Goal: Information Seeking & Learning: Learn about a topic

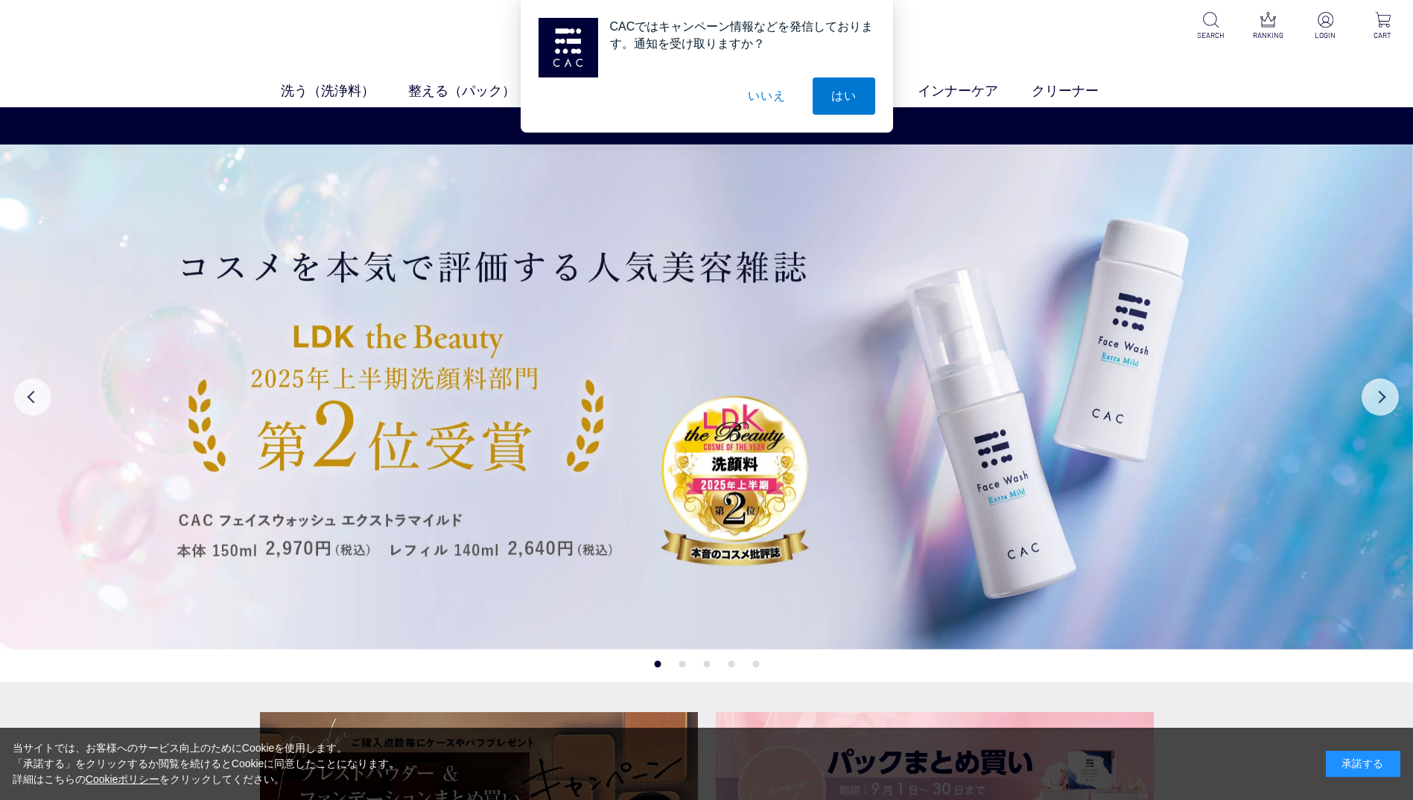
click at [769, 91] on button "いいえ" at bounding box center [766, 95] width 74 height 37
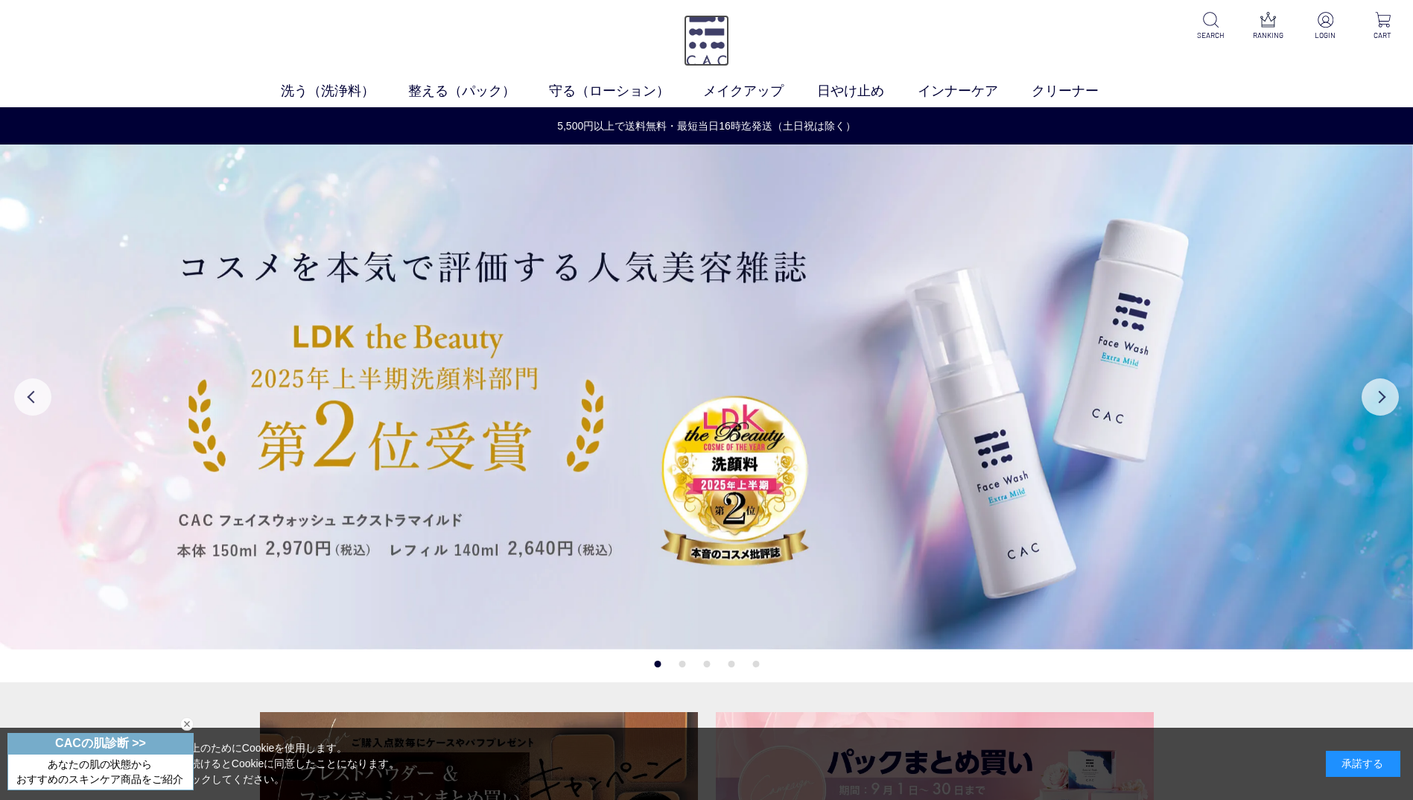
click at [711, 42] on img at bounding box center [706, 40] width 45 height 51
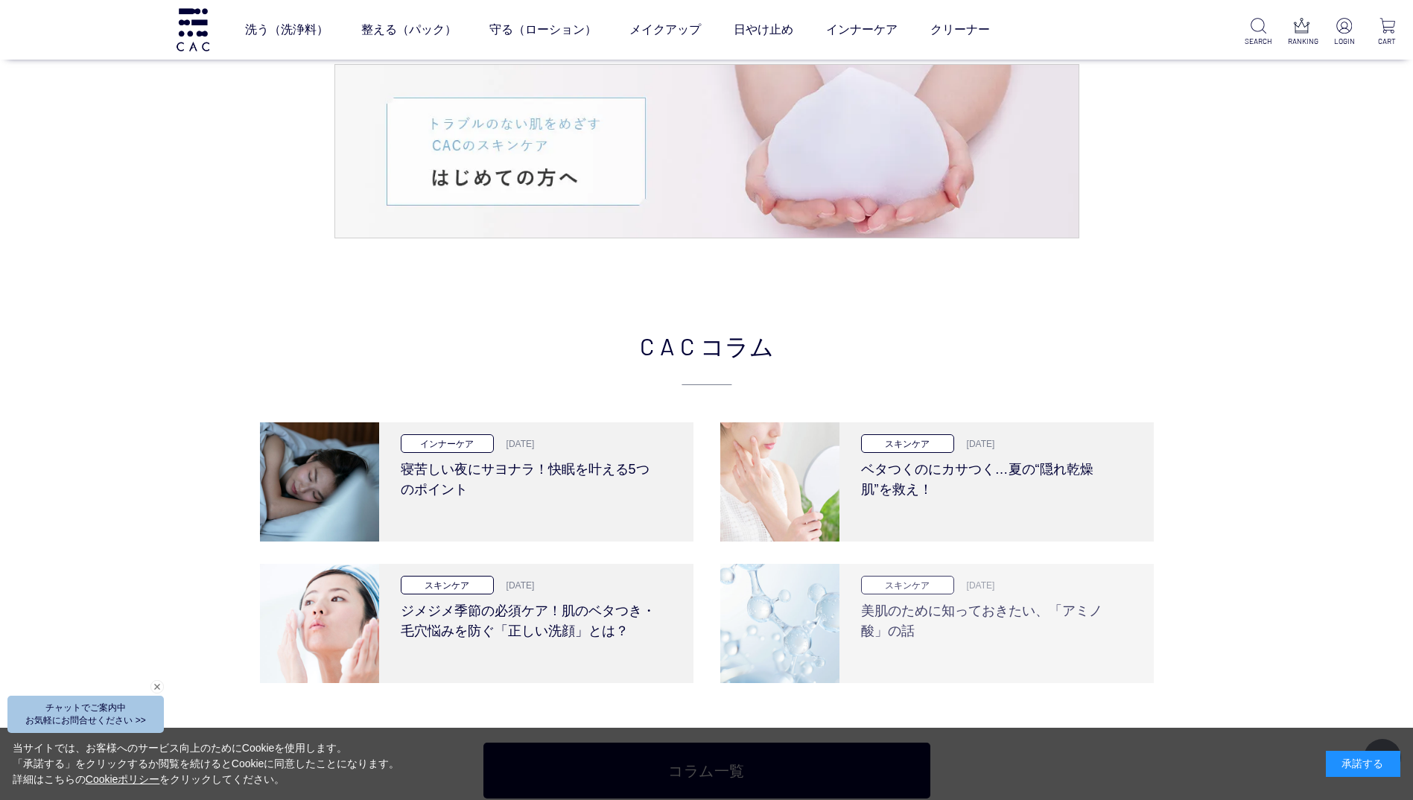
scroll to position [3203, 0]
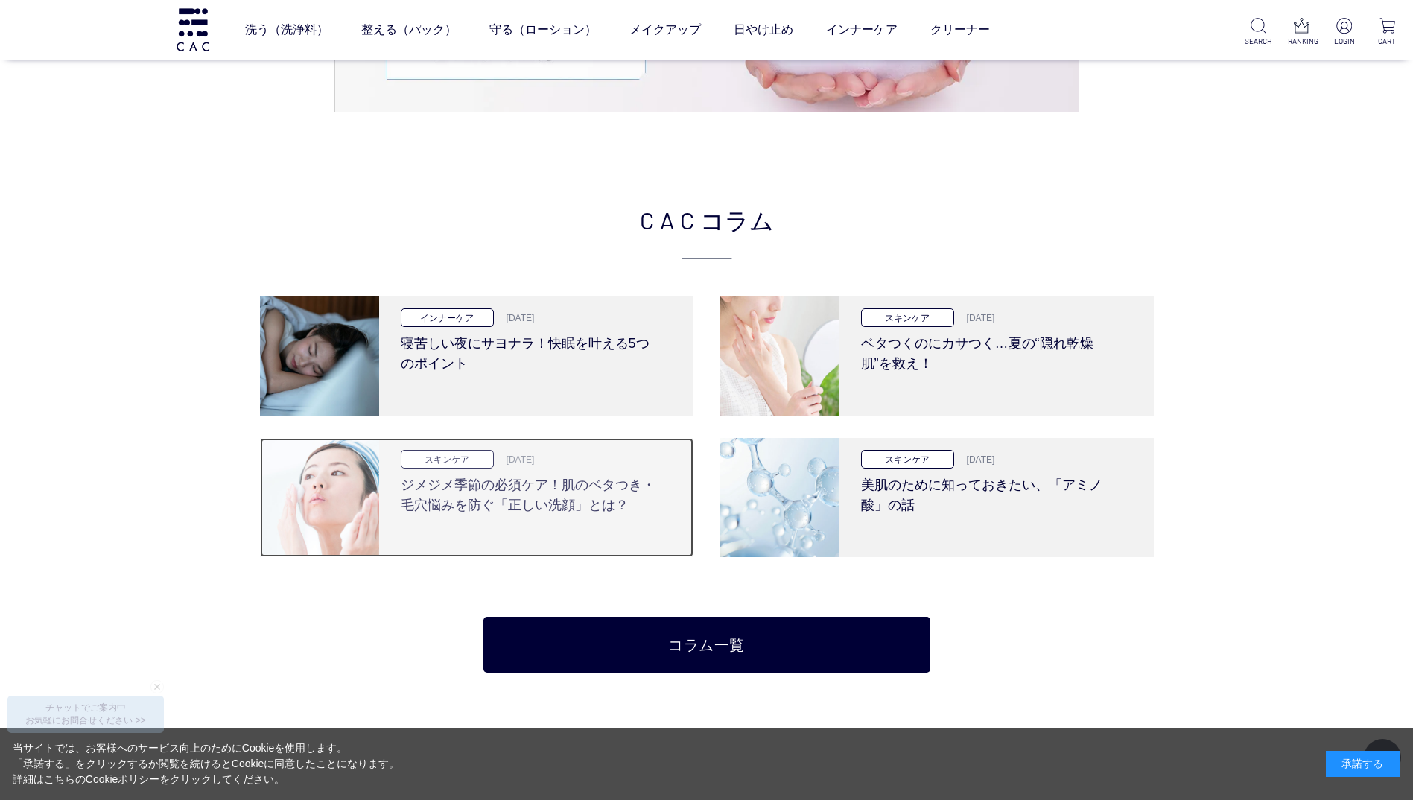
click at [562, 482] on h3 "ジメジメ季節の必須ケア！肌のベタつき・毛穴悩みを防ぐ「正しい洗顔」とは？" at bounding box center [531, 491] width 260 height 47
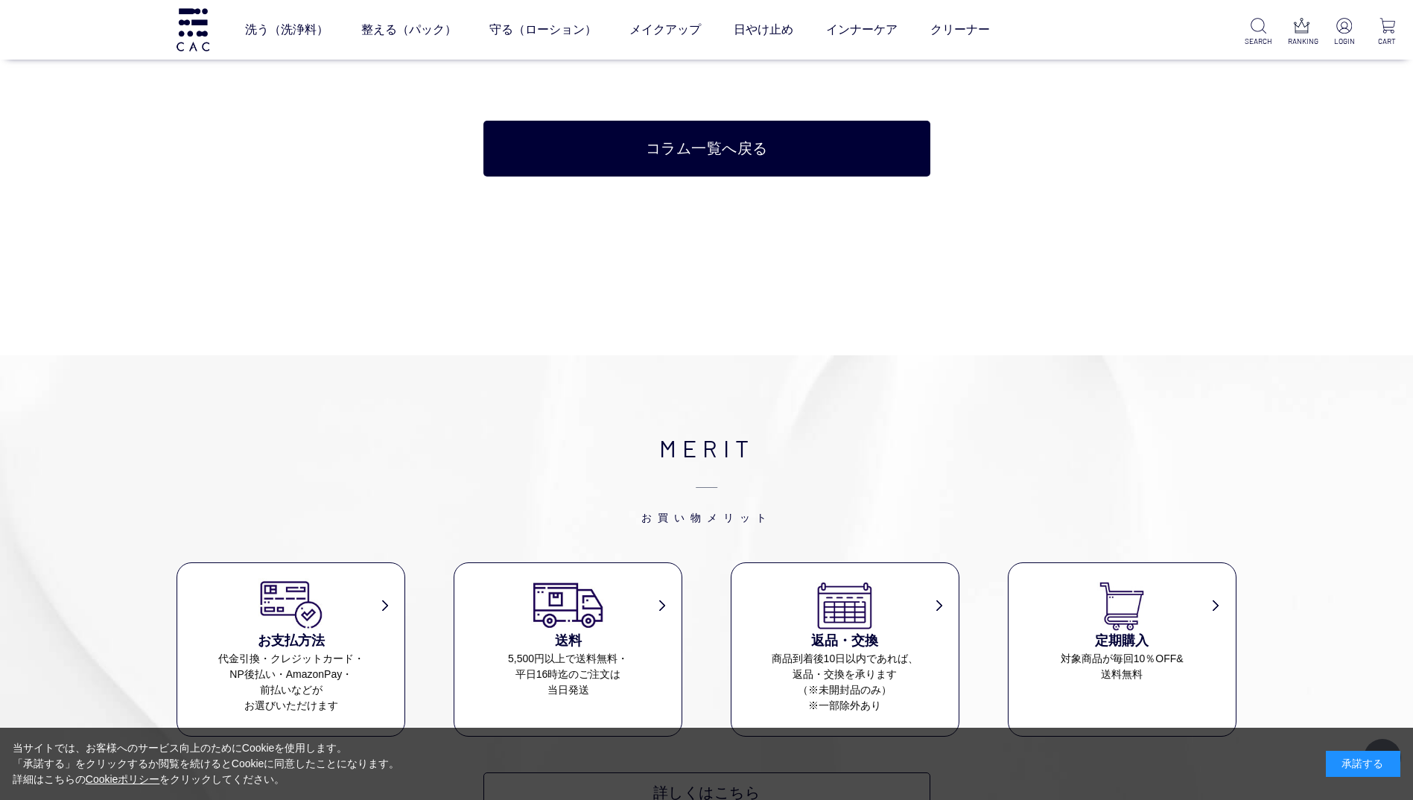
scroll to position [6107, 0]
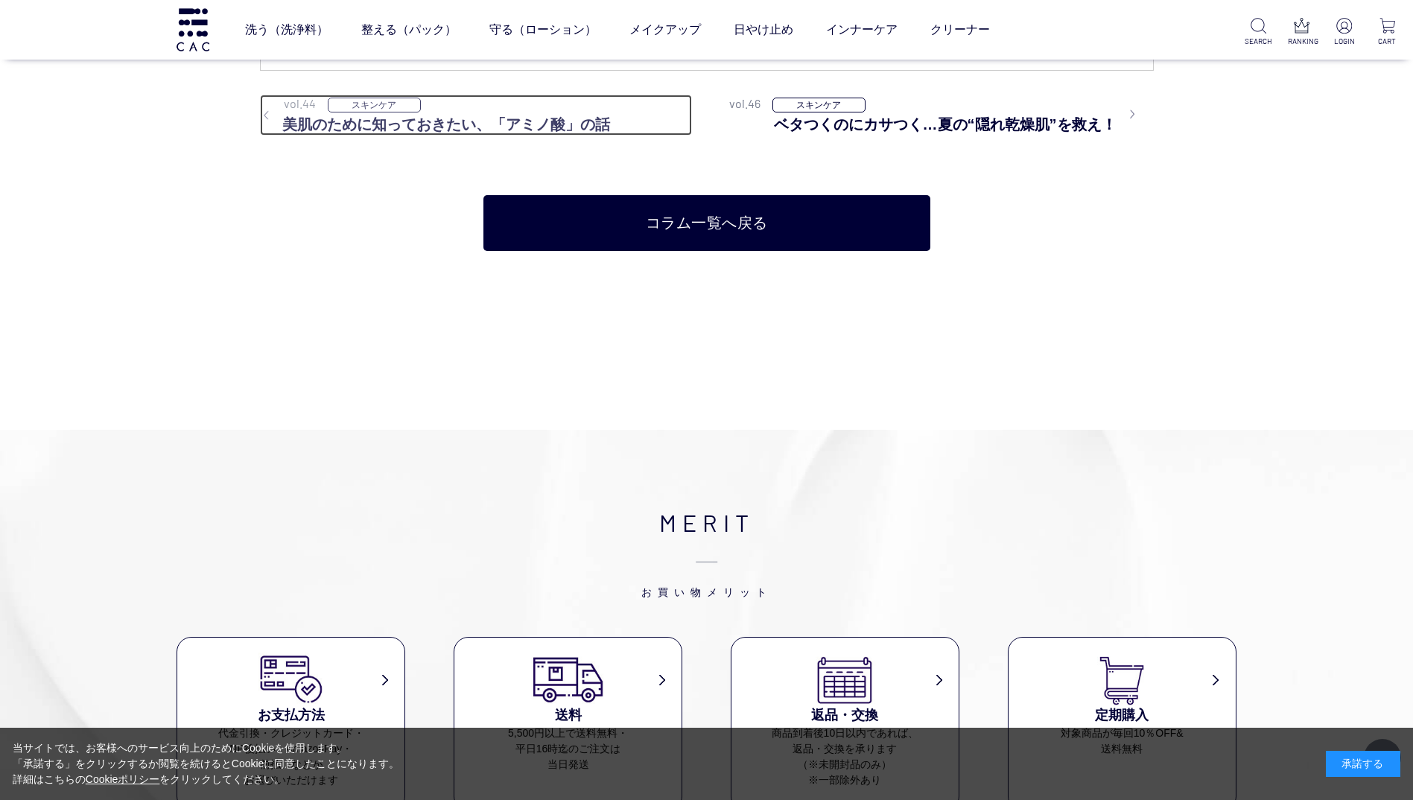
click at [526, 120] on h3 "美肌のために知っておきたい、「アミノ酸」の話" at bounding box center [476, 124] width 432 height 22
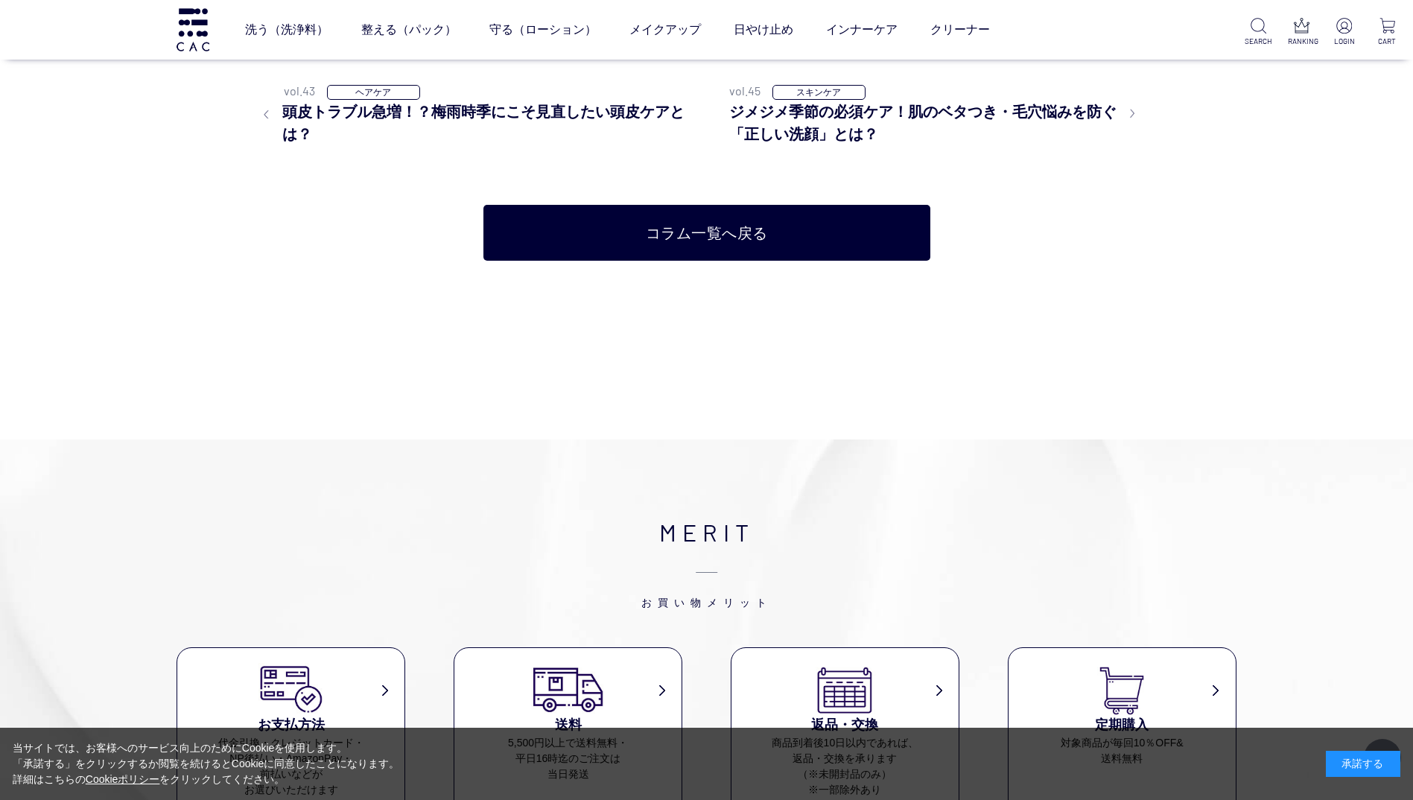
scroll to position [5368, 0]
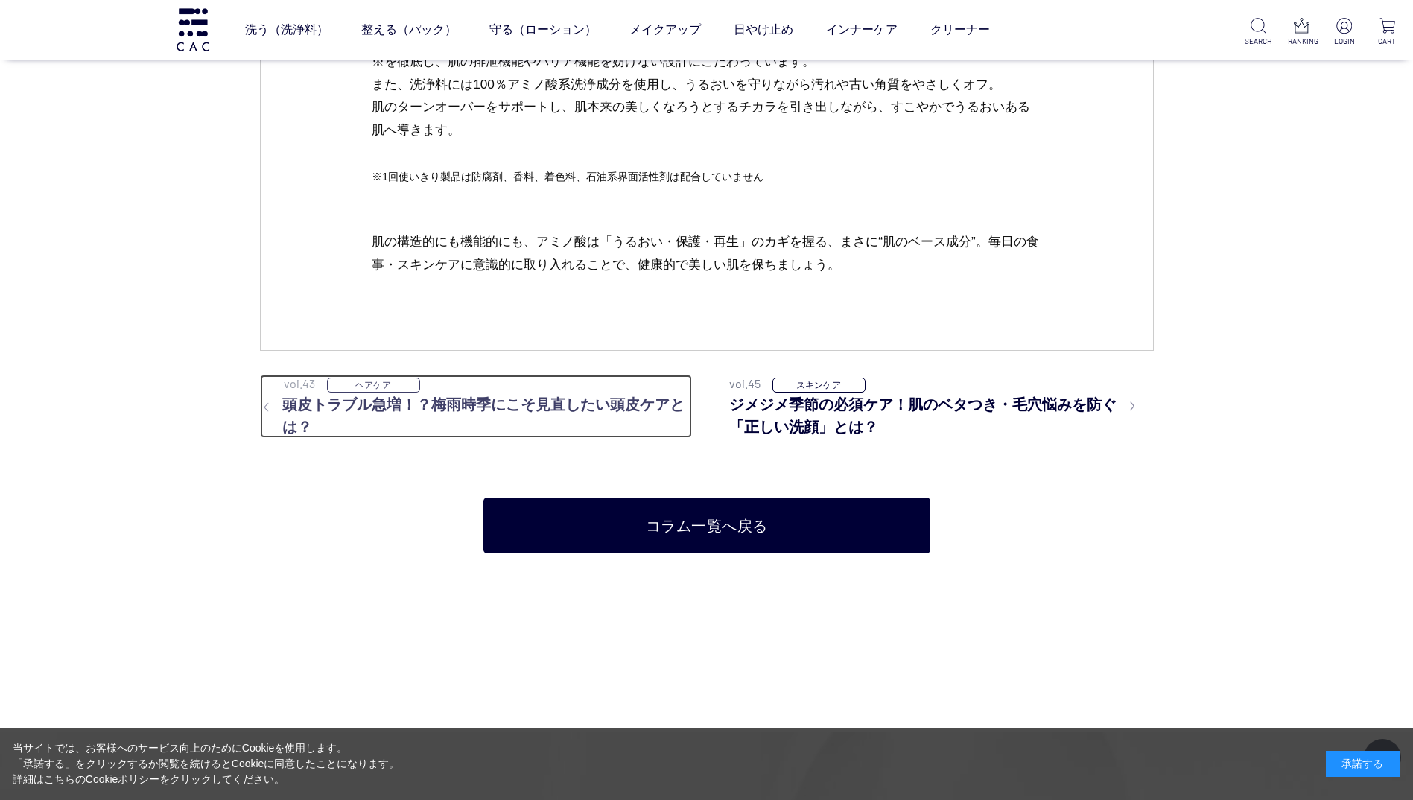
click at [599, 405] on h3 "頭皮トラブル急増！？梅雨時季にこそ見直したい頭皮ケアとは？" at bounding box center [476, 415] width 432 height 45
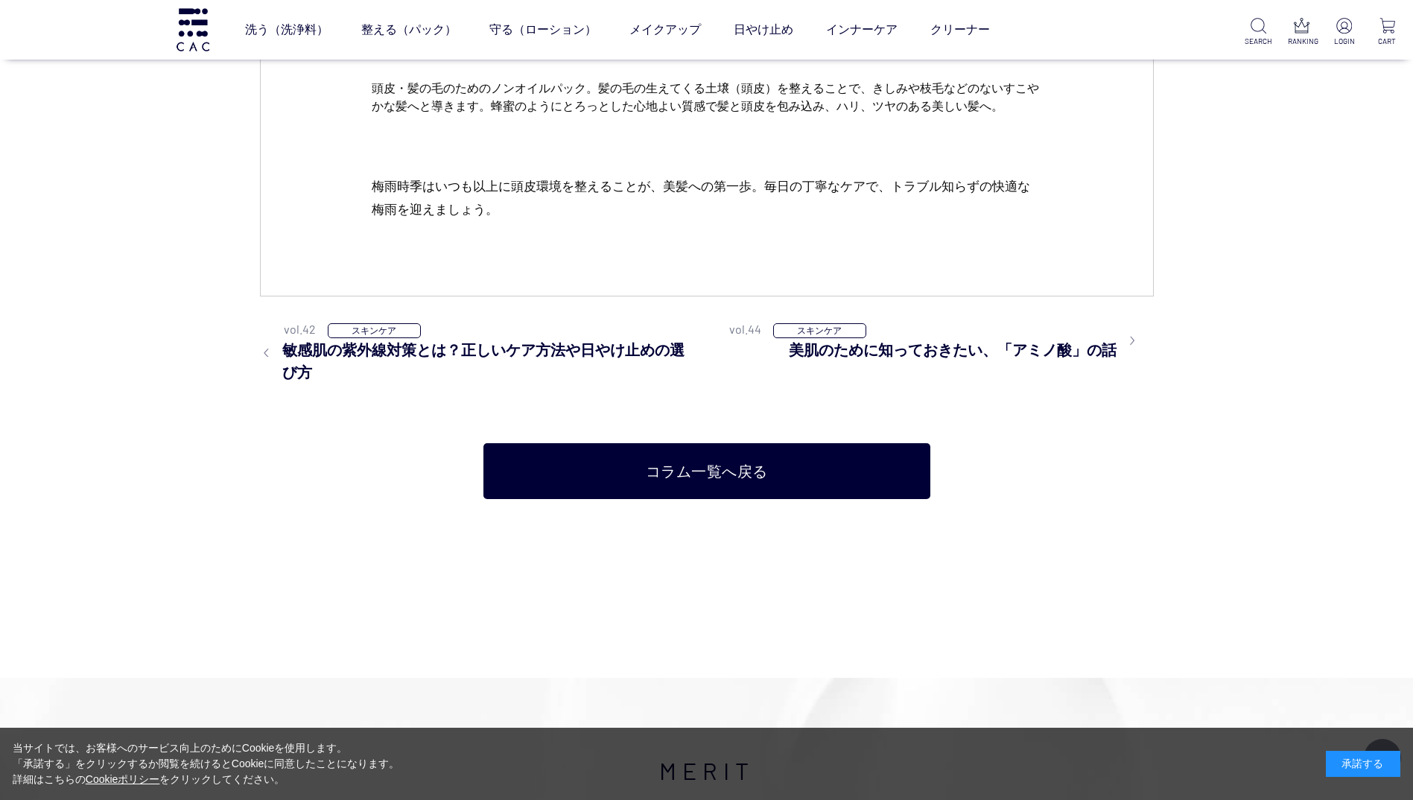
scroll to position [5437, 0]
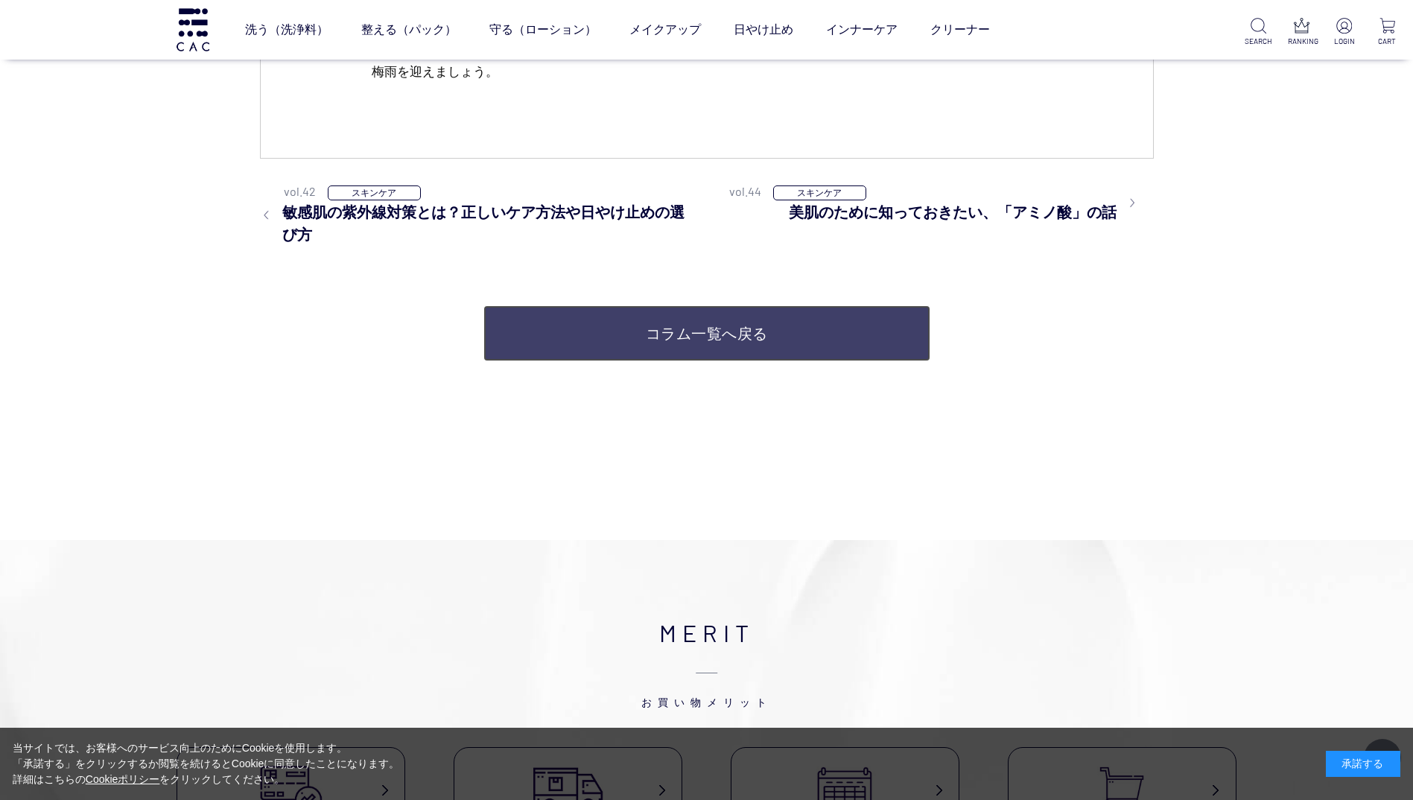
click at [749, 320] on link "コラム一覧へ戻る" at bounding box center [706, 333] width 447 height 56
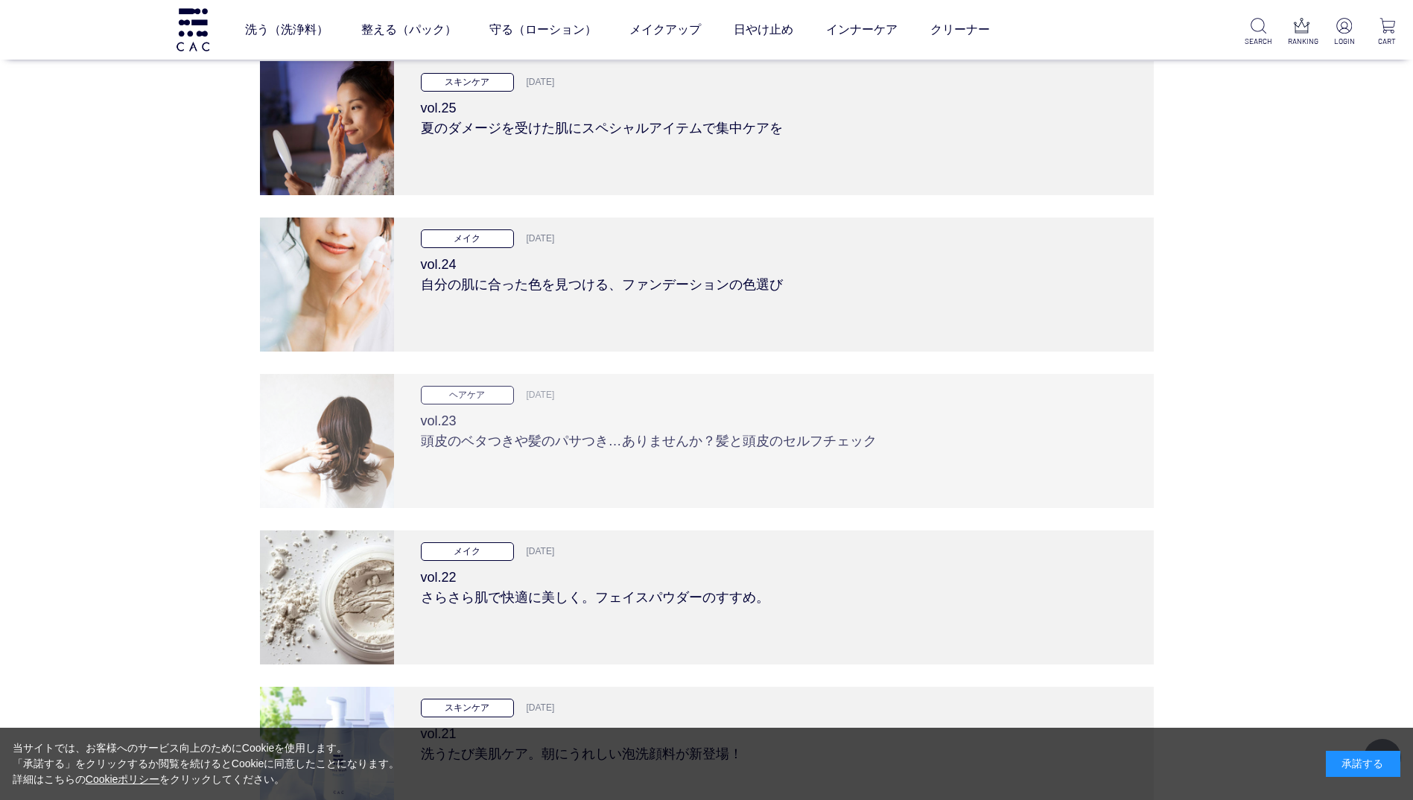
scroll to position [3650, 0]
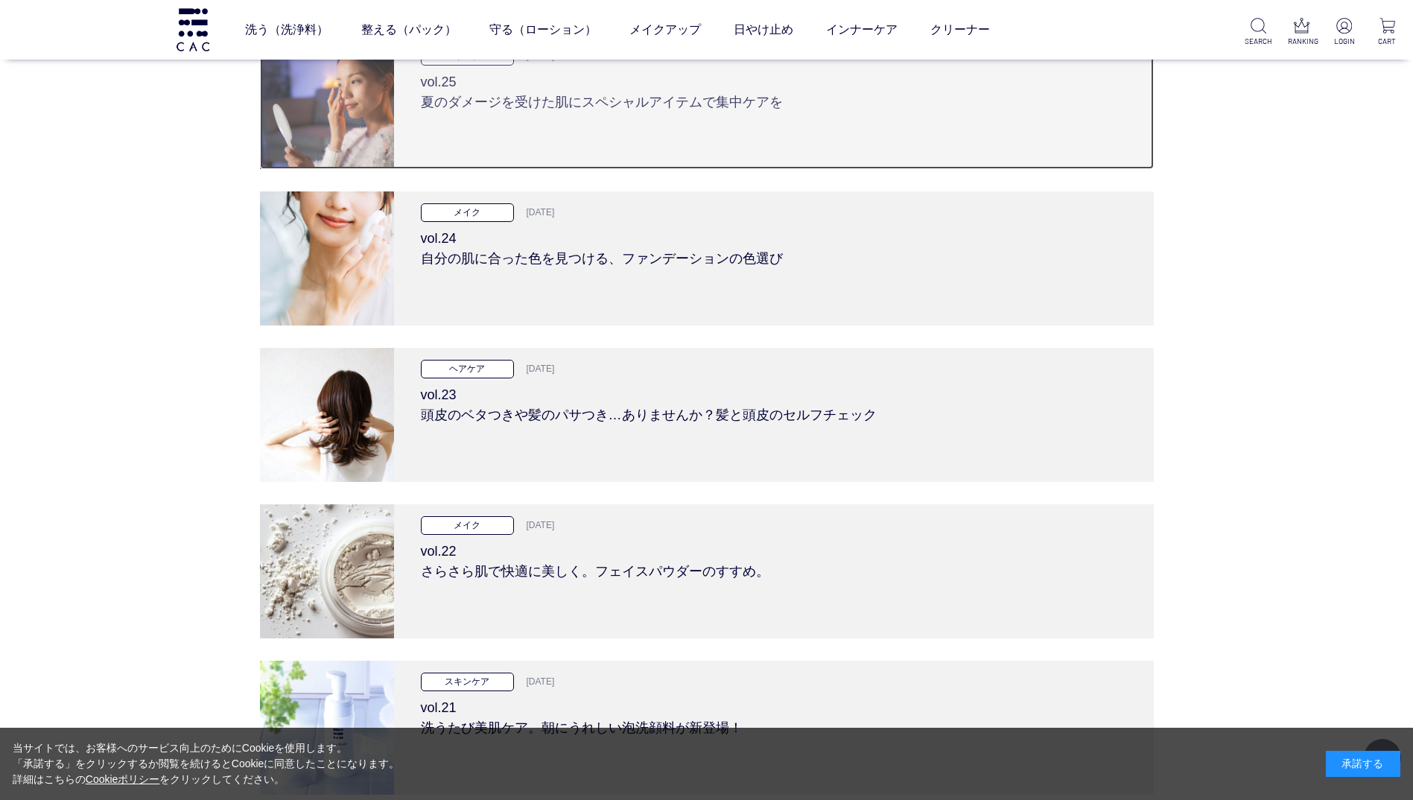
click at [705, 104] on h3 "vol.25 夏のダメージを受けた肌にスペシャルアイテムで集中ケアを" at bounding box center [774, 89] width 706 height 47
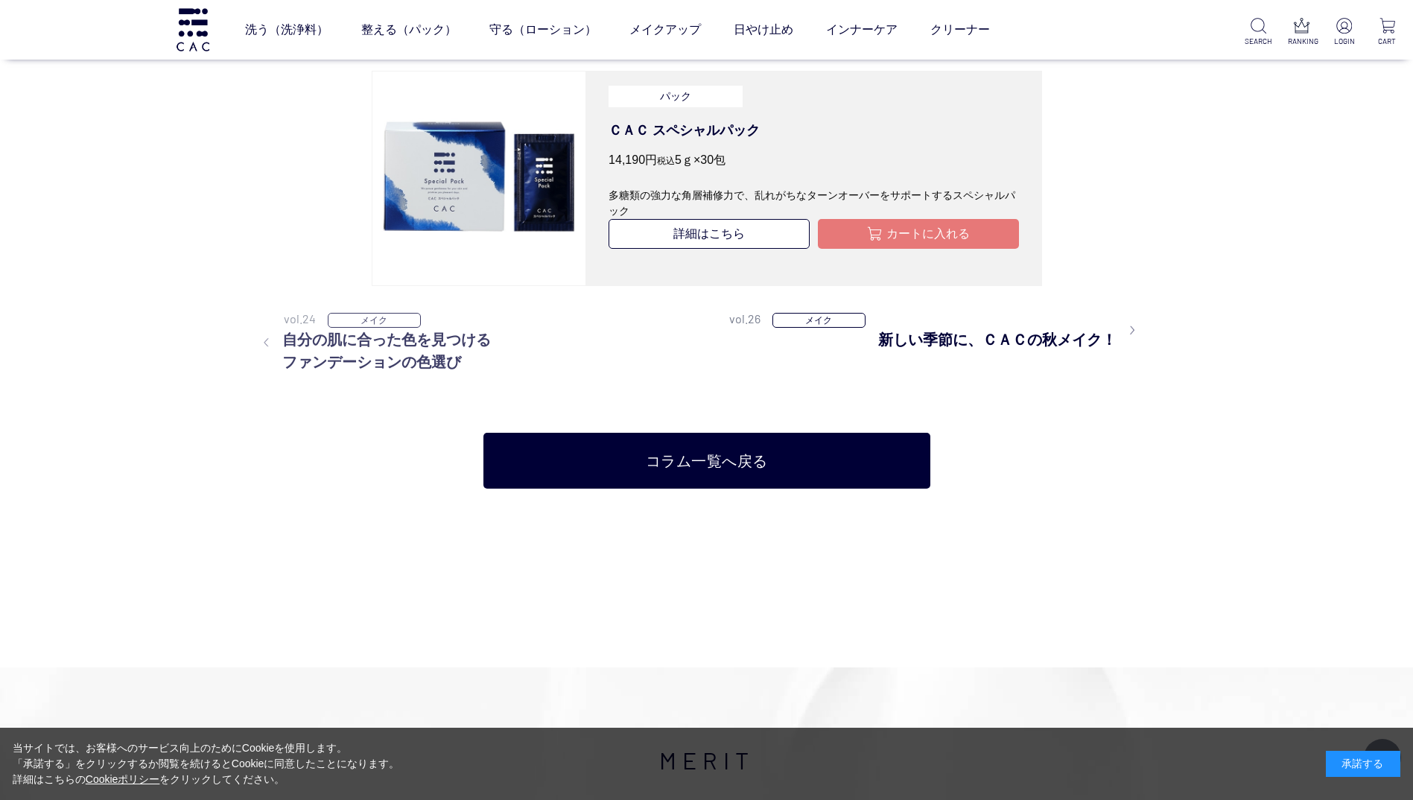
scroll to position [2681, 0]
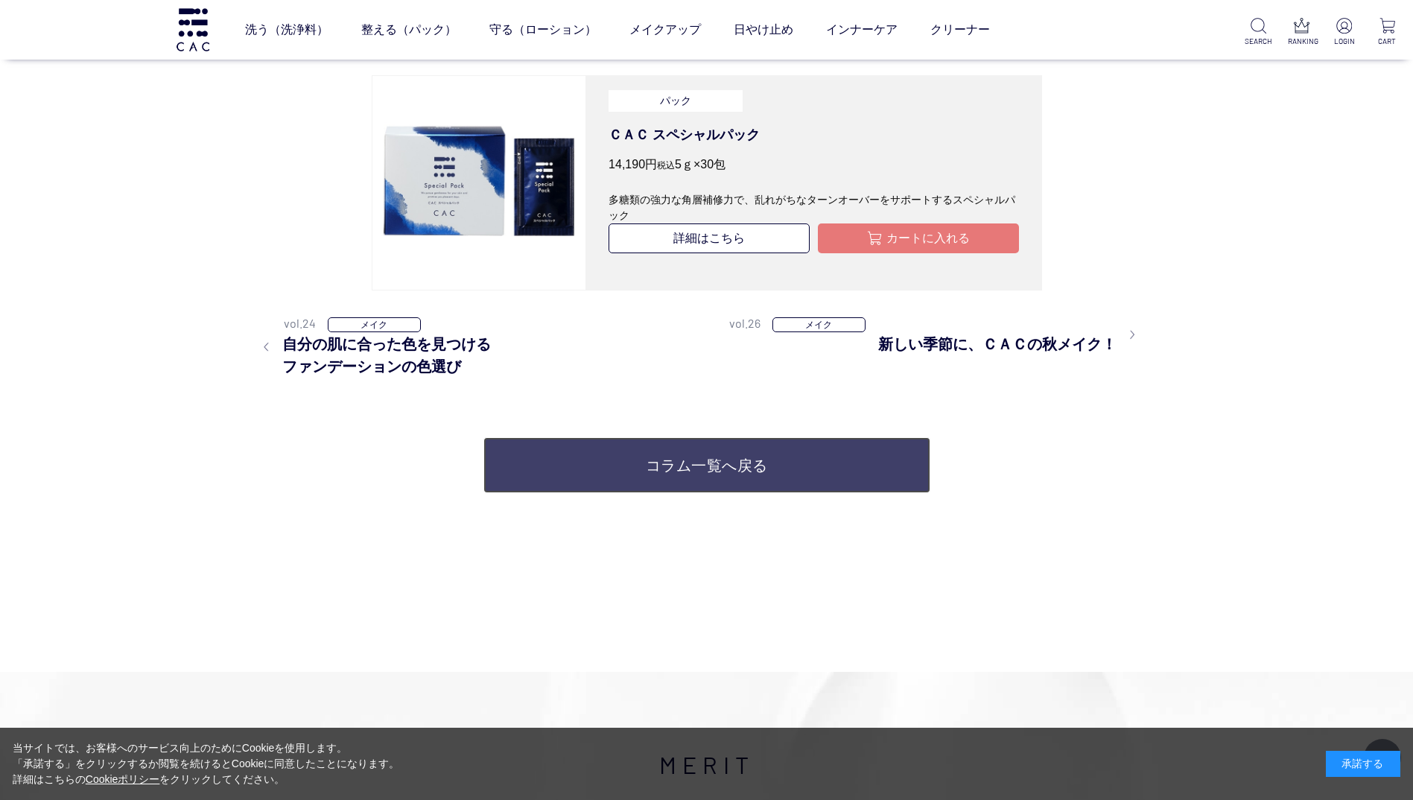
click at [533, 471] on link "コラム一覧へ戻る" at bounding box center [706, 465] width 447 height 56
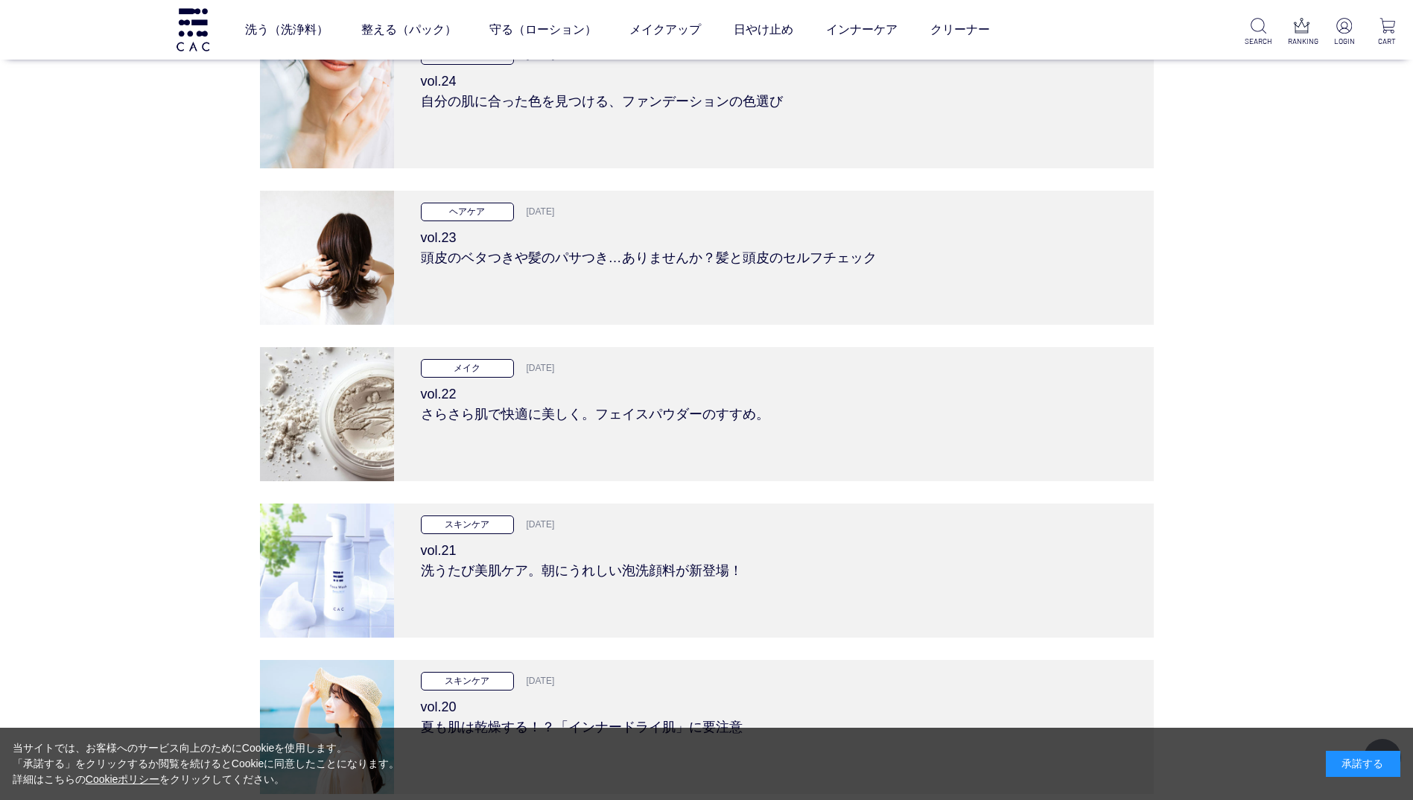
scroll to position [4022, 0]
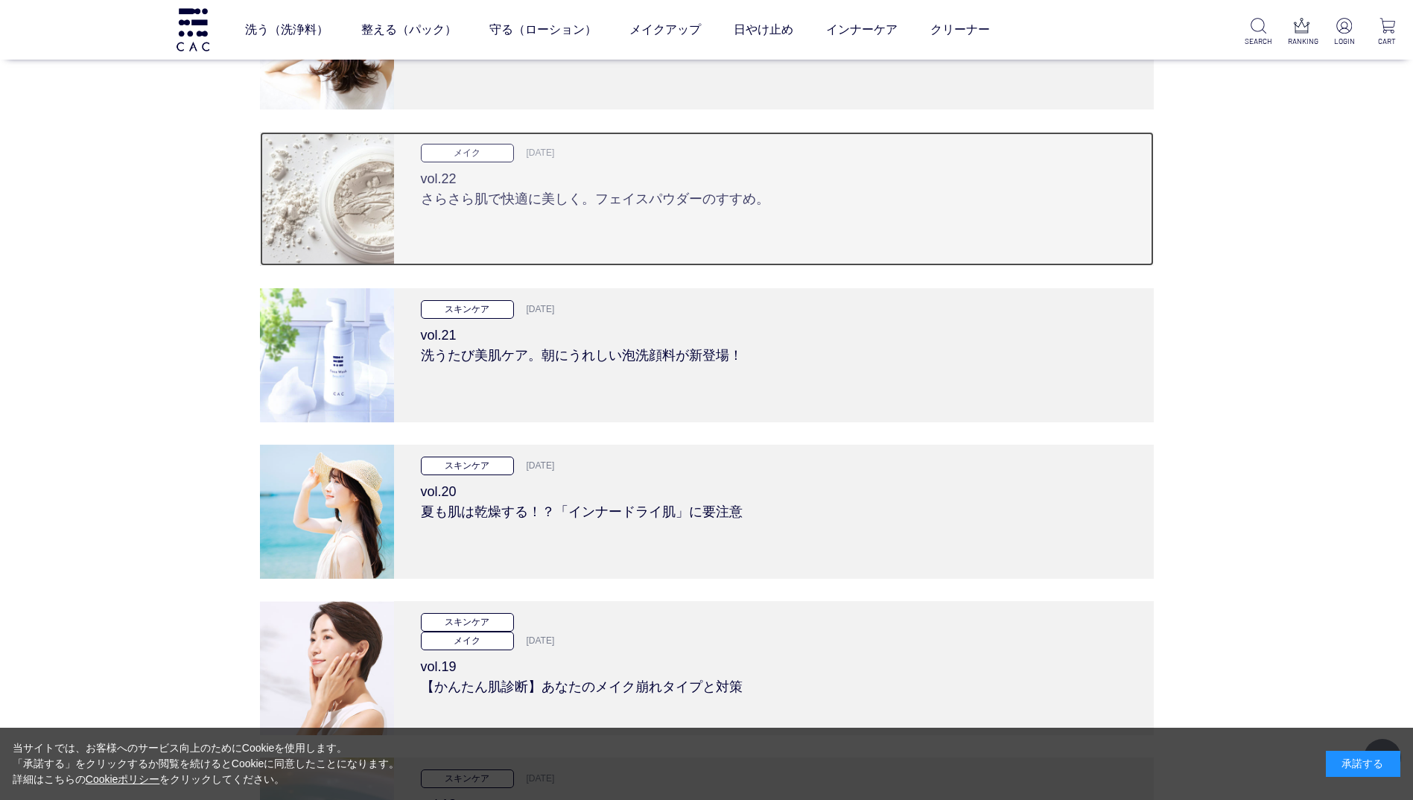
click at [506, 193] on h3 "vol.22 さらさら肌で快適に美しく。フェイスパウダーのすすめ。" at bounding box center [774, 185] width 706 height 47
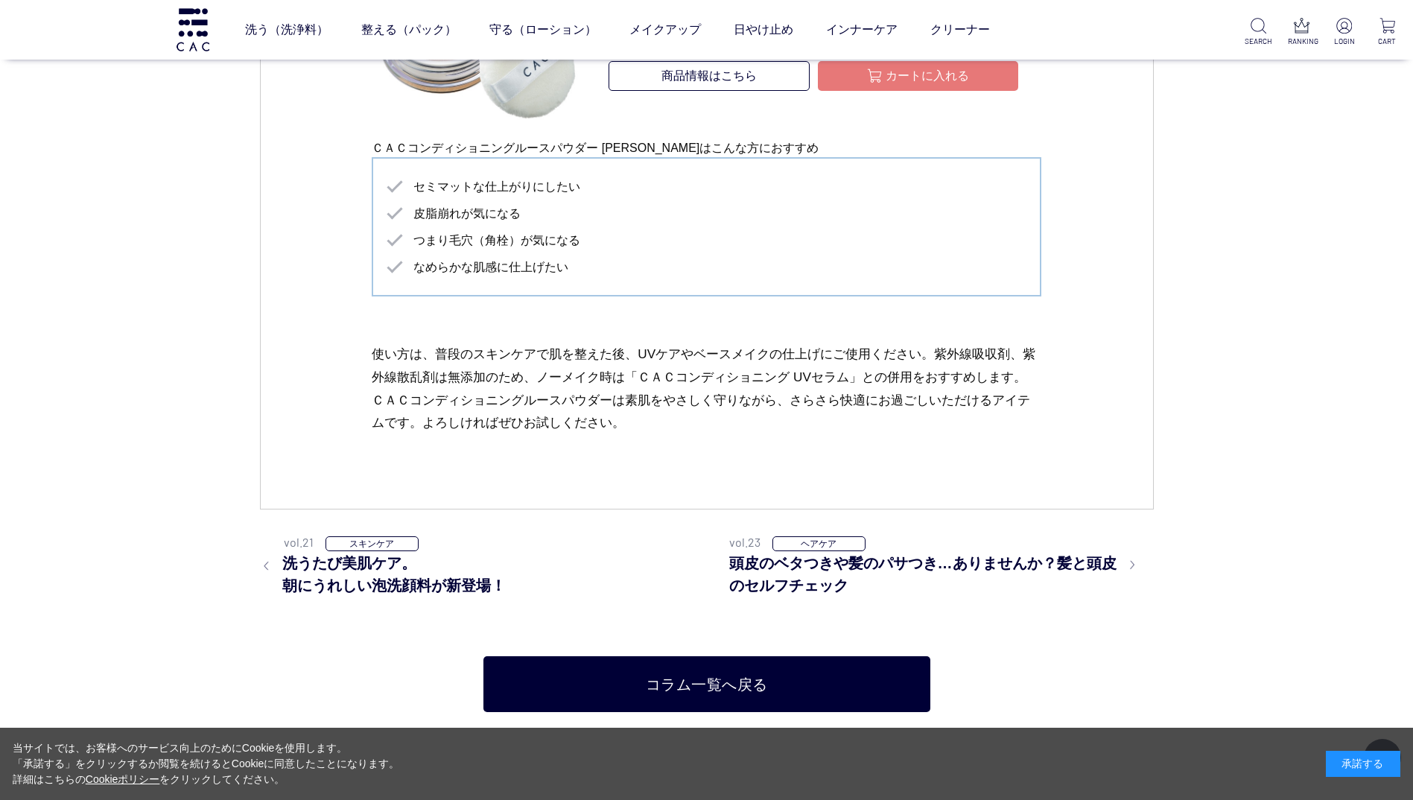
scroll to position [2383, 0]
